Goal: Transaction & Acquisition: Purchase product/service

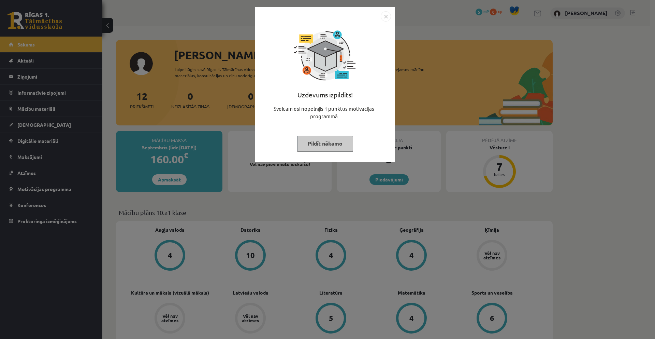
click at [327, 141] on button "Pildīt nākamo" at bounding box center [325, 144] width 56 height 16
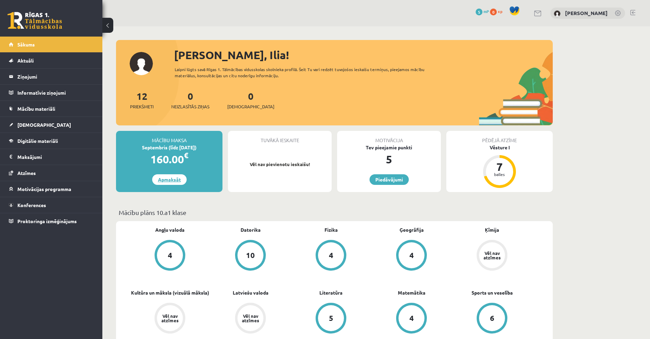
click at [169, 179] on link "Apmaksāt" at bounding box center [169, 179] width 34 height 11
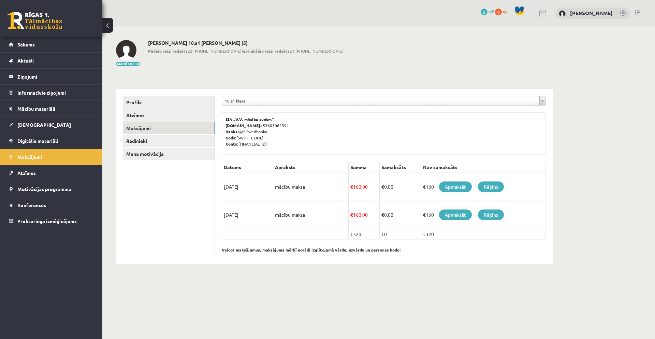
click at [459, 189] on link "Apmaksāt" at bounding box center [455, 186] width 33 height 11
click at [487, 186] on link "Rēķins" at bounding box center [491, 186] width 26 height 11
click at [450, 185] on link "Apmaksāt" at bounding box center [455, 186] width 33 height 11
click at [25, 46] on span "Sākums" at bounding box center [25, 44] width 17 height 6
